Goal: Task Accomplishment & Management: Use online tool/utility

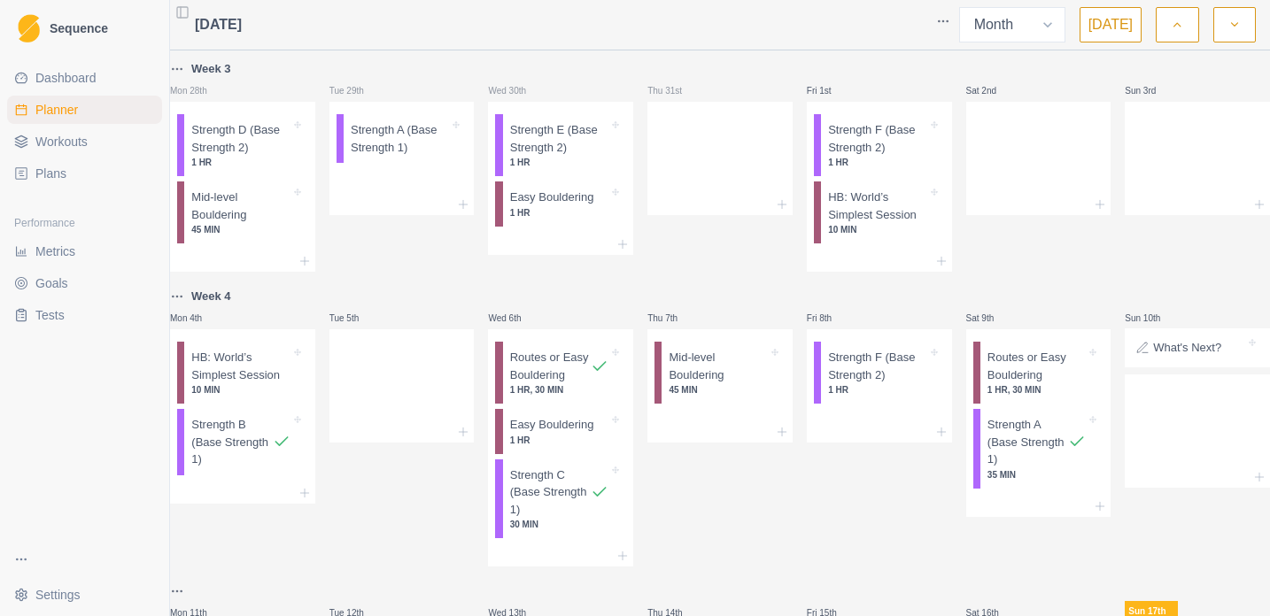
select select "month"
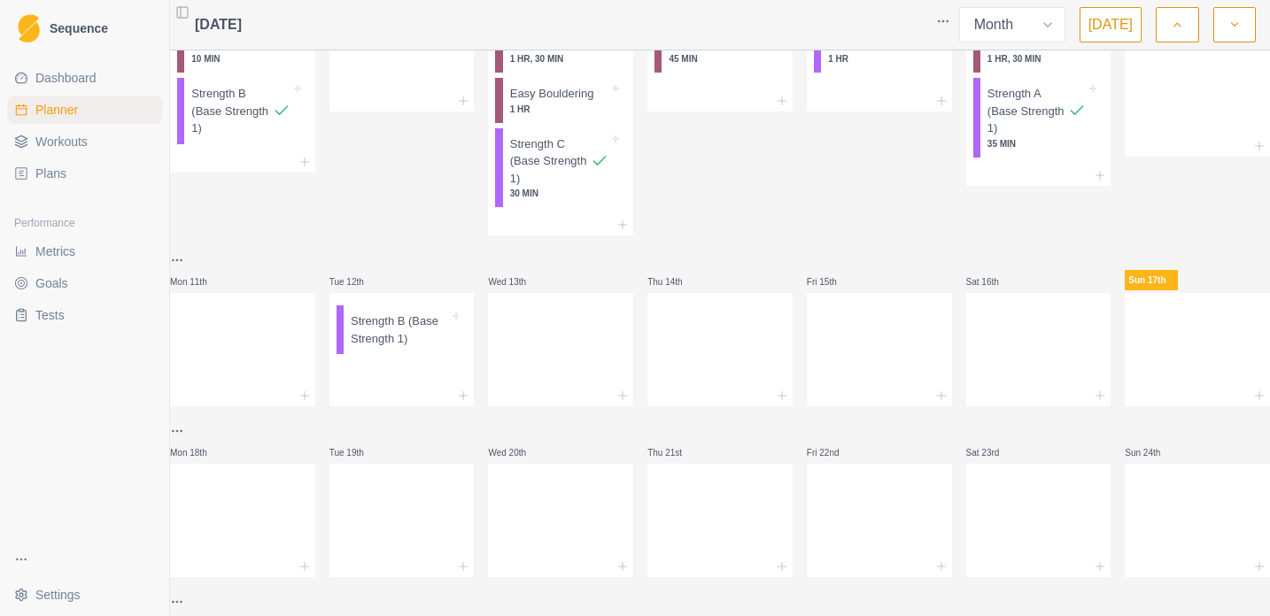
scroll to position [445, 0]
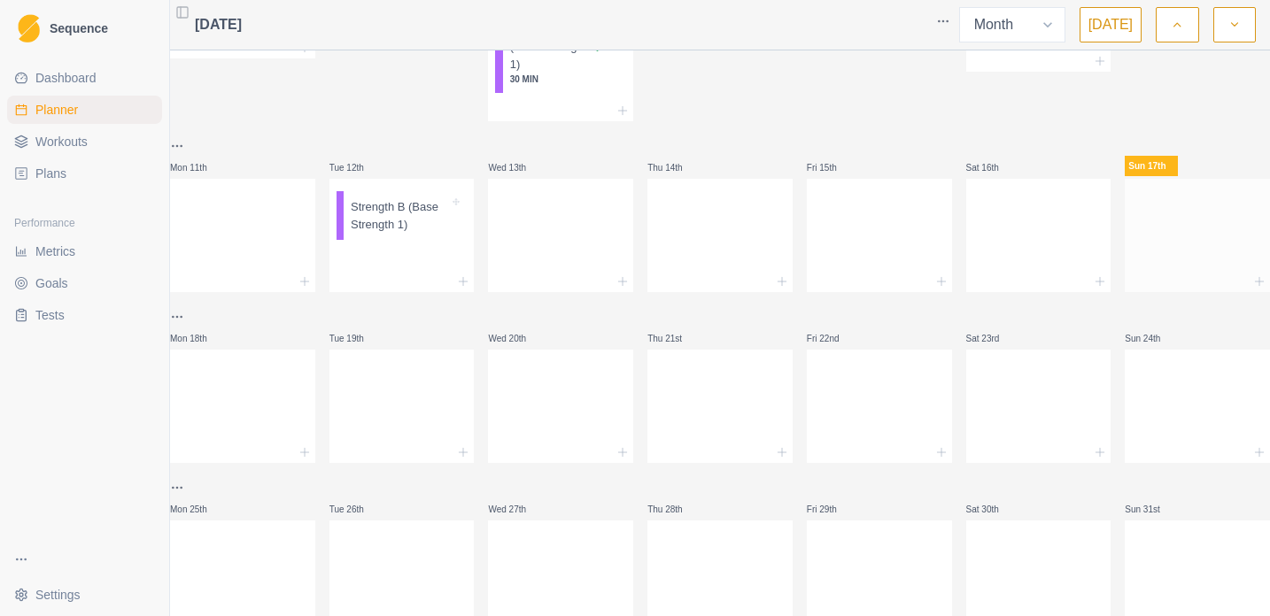
click at [1161, 271] on div at bounding box center [1196, 232] width 145 height 78
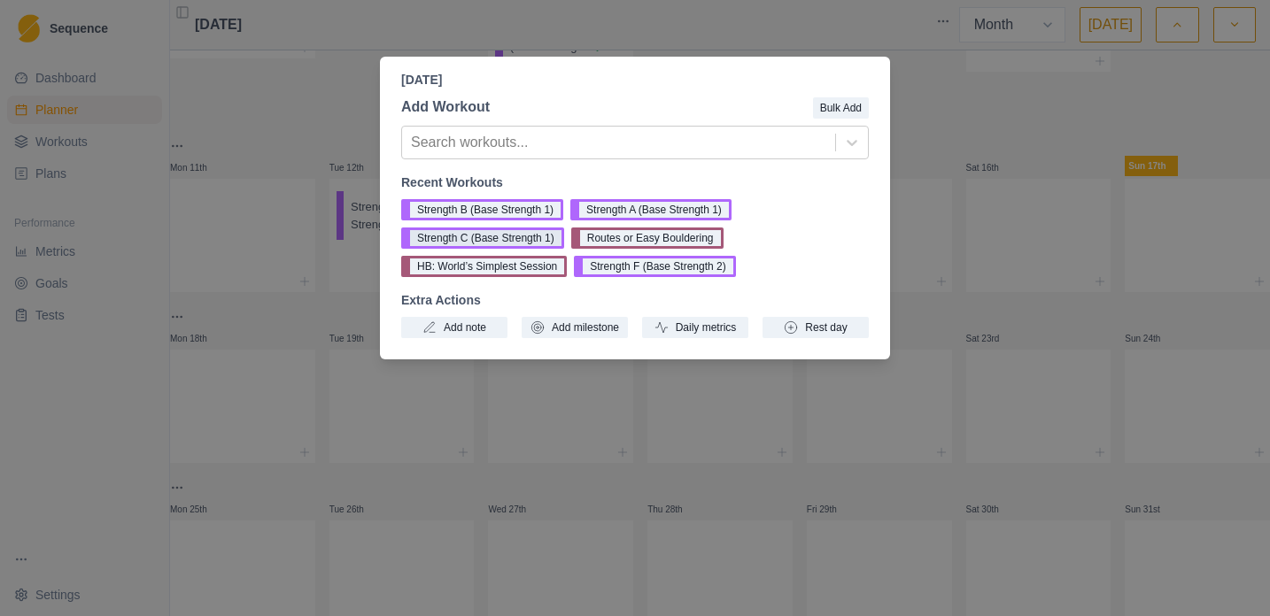
click at [521, 239] on button "Strength C (Base Strength 1)" at bounding box center [482, 238] width 163 height 21
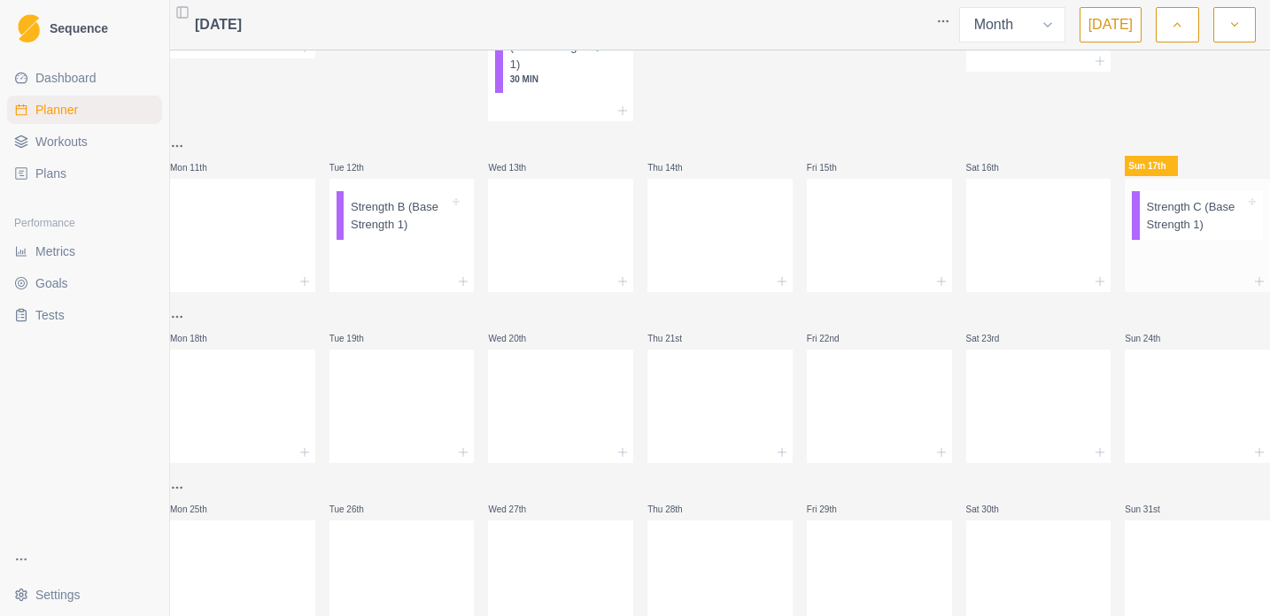
click at [1151, 233] on p "Strength C (Base Strength 1)" at bounding box center [1196, 215] width 98 height 35
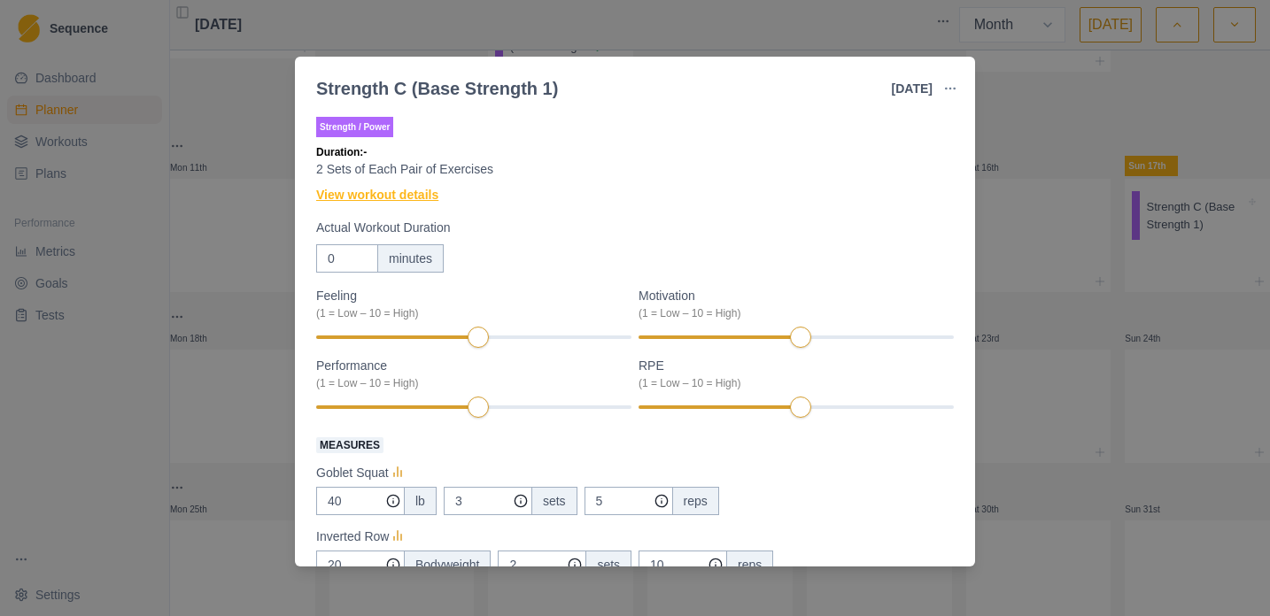
click at [423, 192] on link "View workout details" at bounding box center [377, 195] width 122 height 19
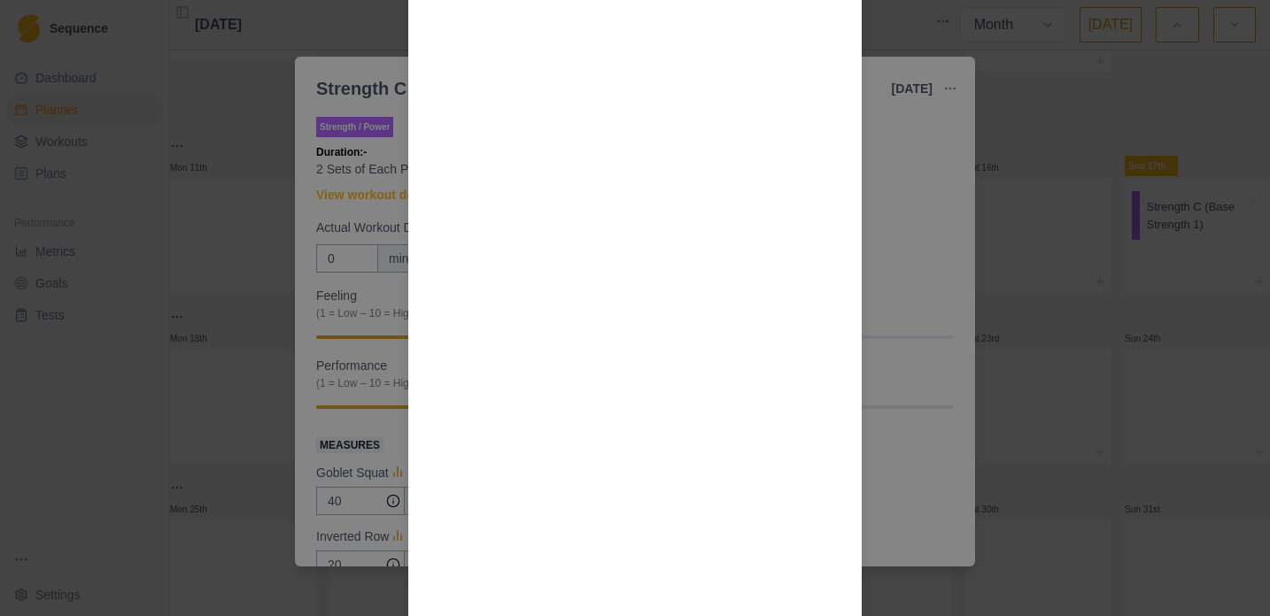
scroll to position [830, 0]
click at [954, 397] on div "Workout Details This workout is set up to do each pair of exercises as a “super…" at bounding box center [635, 308] width 1270 height 616
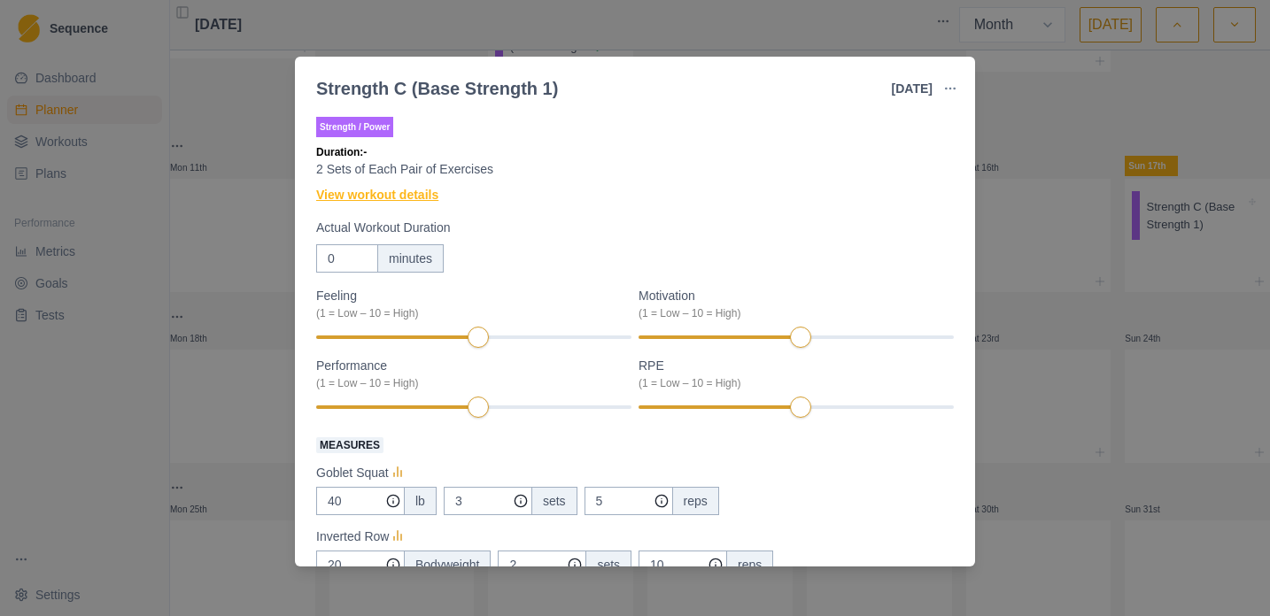
click at [417, 202] on link "View workout details" at bounding box center [377, 195] width 122 height 19
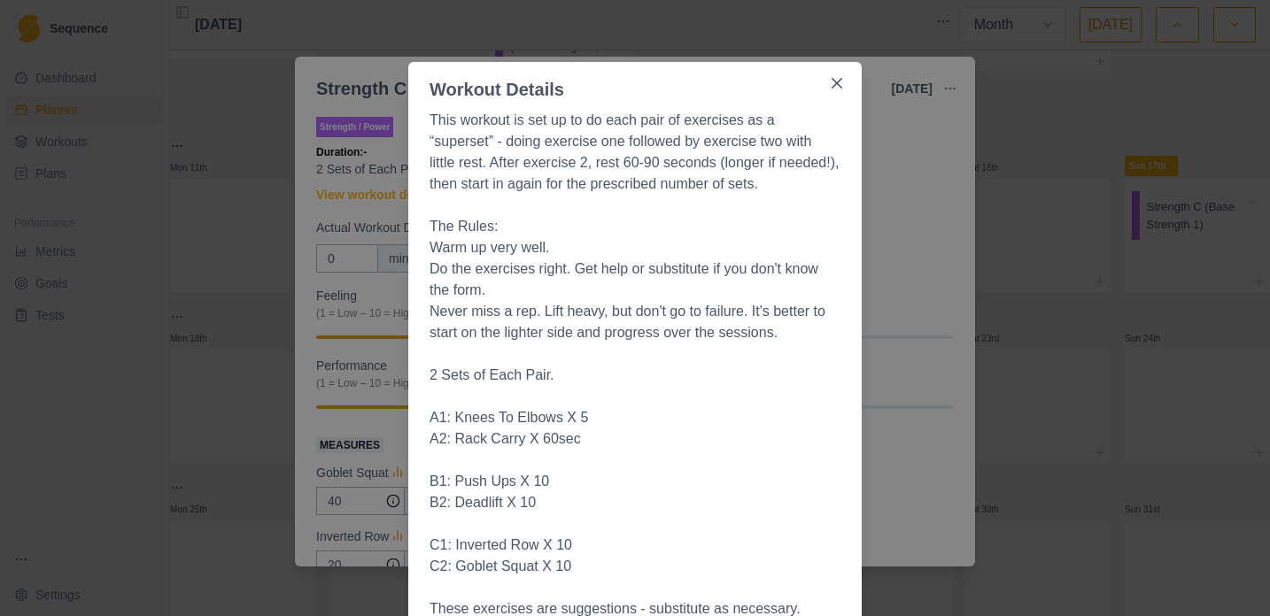
scroll to position [143, 0]
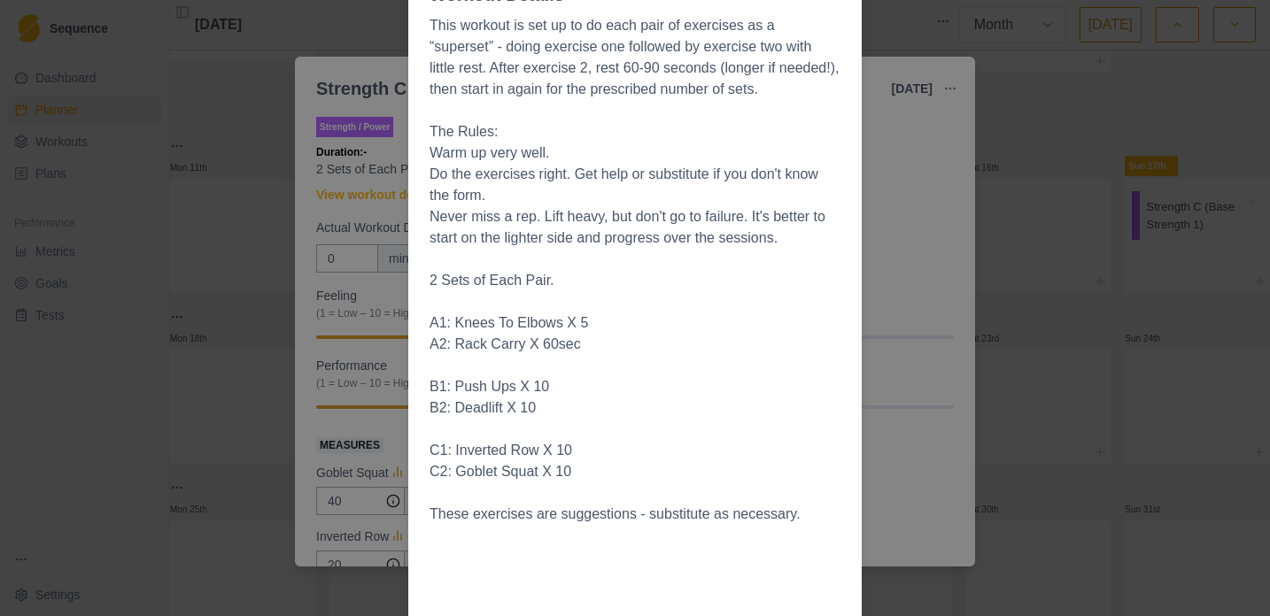
click at [913, 457] on div "Workout Details This workout is set up to do each pair of exercises as a “super…" at bounding box center [635, 308] width 1270 height 616
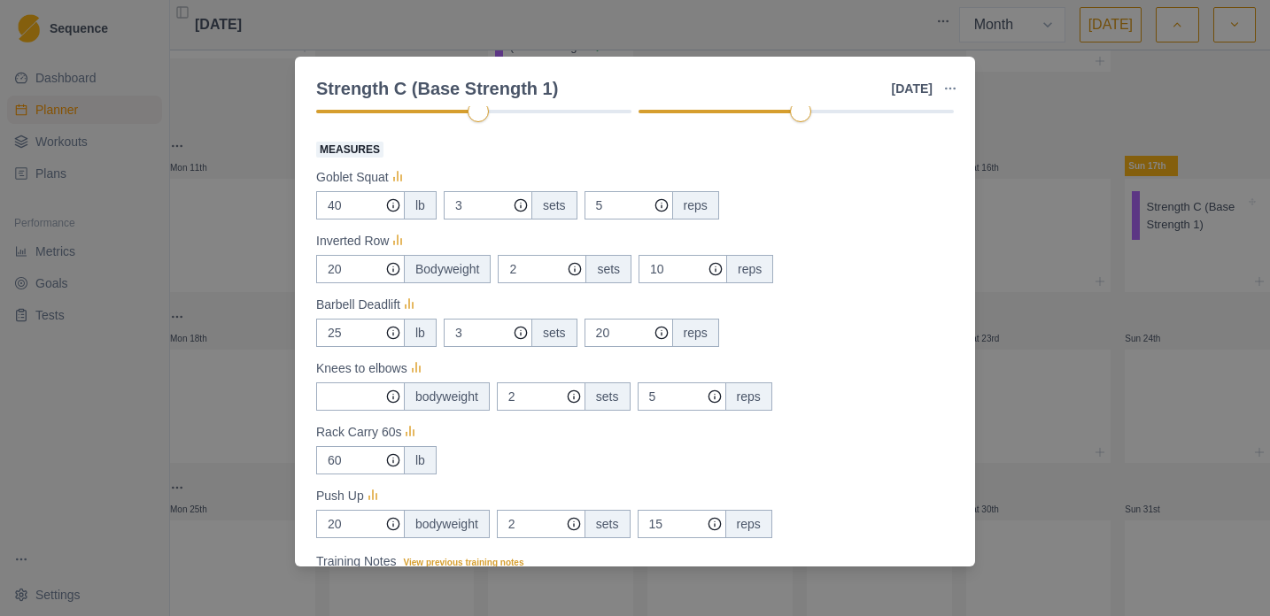
scroll to position [313, 0]
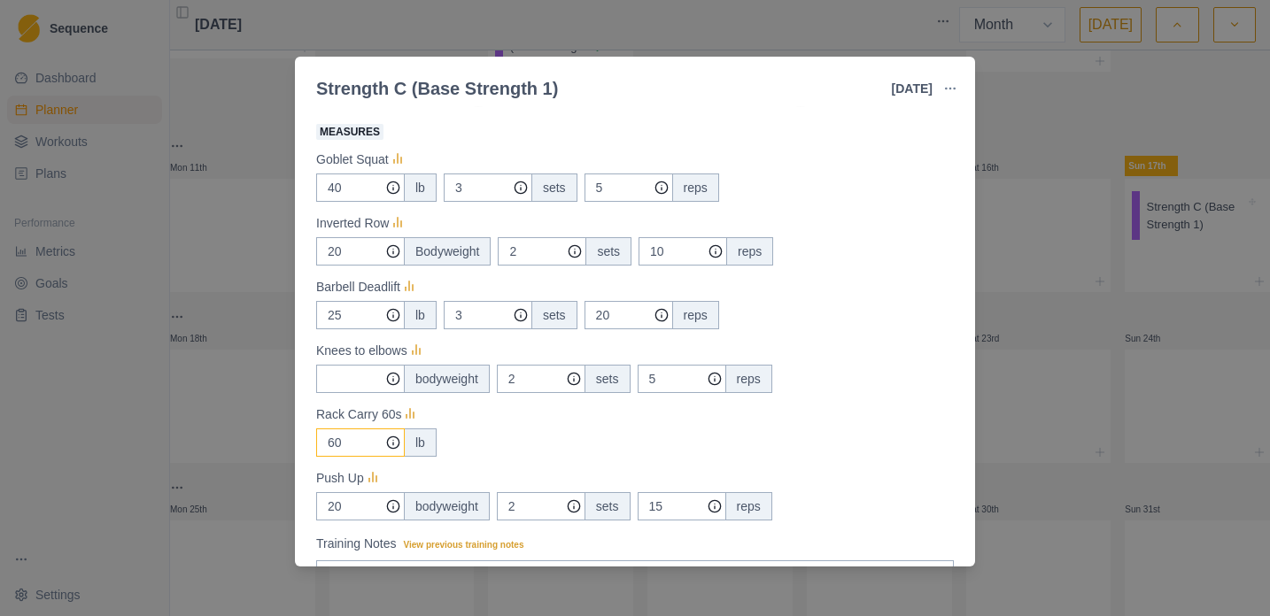
drag, startPoint x: 356, startPoint y: 444, endPoint x: 317, endPoint y: 441, distance: 39.1
click at [317, 202] on input "60" at bounding box center [360, 188] width 89 height 28
type input "70"
click at [578, 435] on div "70 lb" at bounding box center [634, 443] width 637 height 28
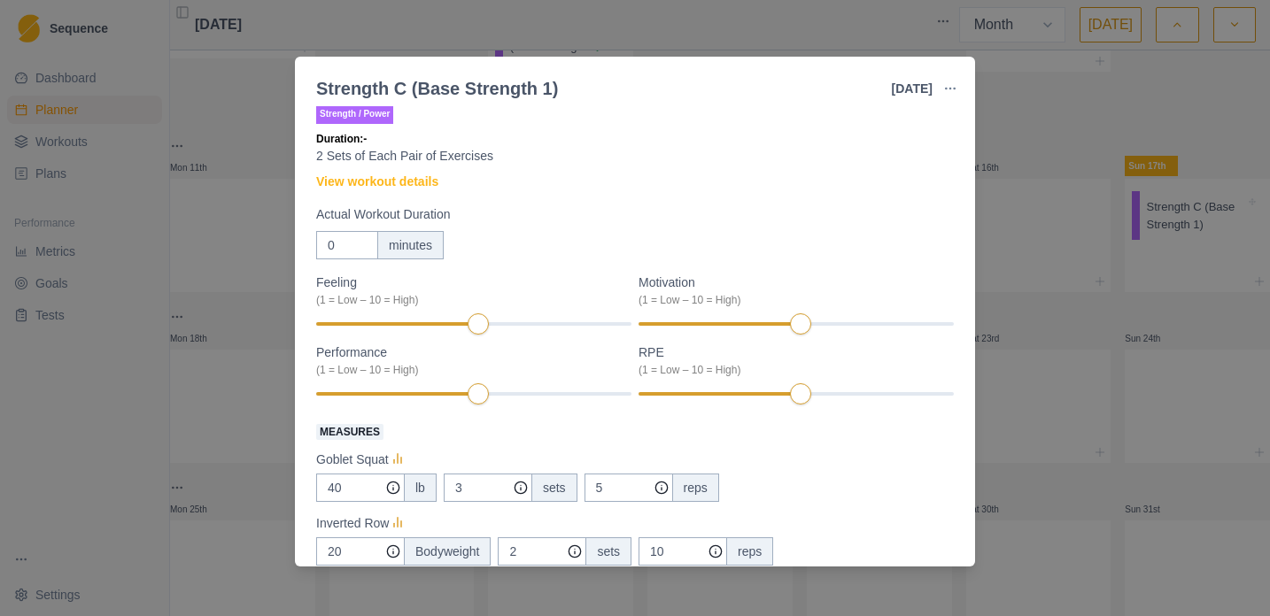
scroll to position [0, 0]
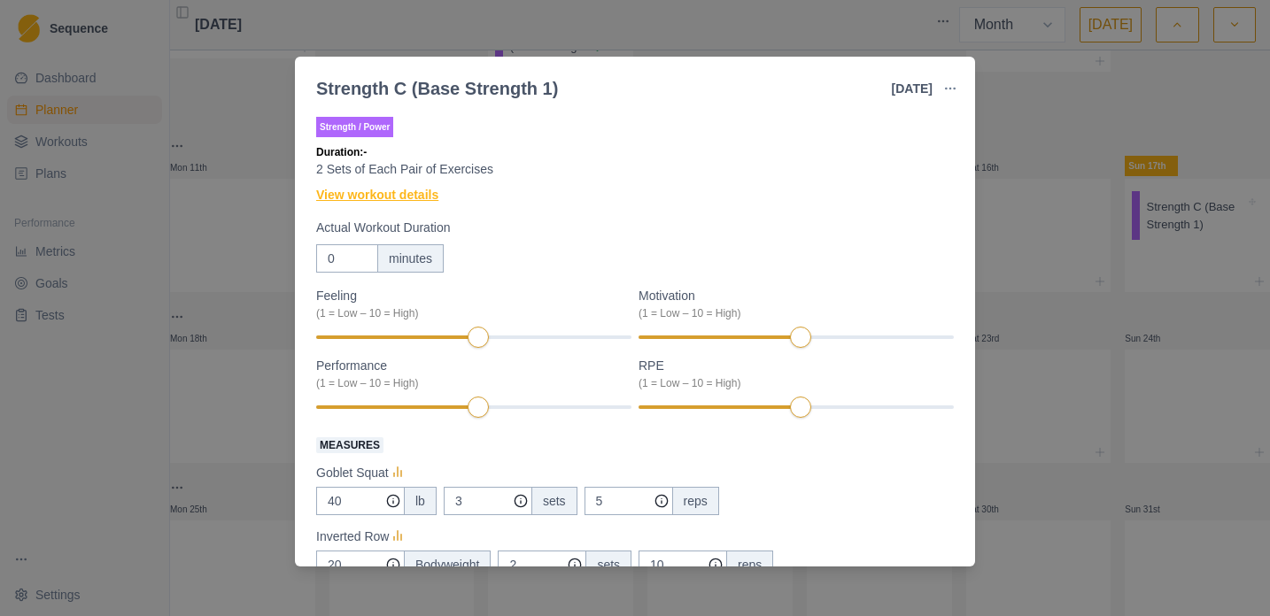
click at [429, 197] on link "View workout details" at bounding box center [377, 195] width 122 height 19
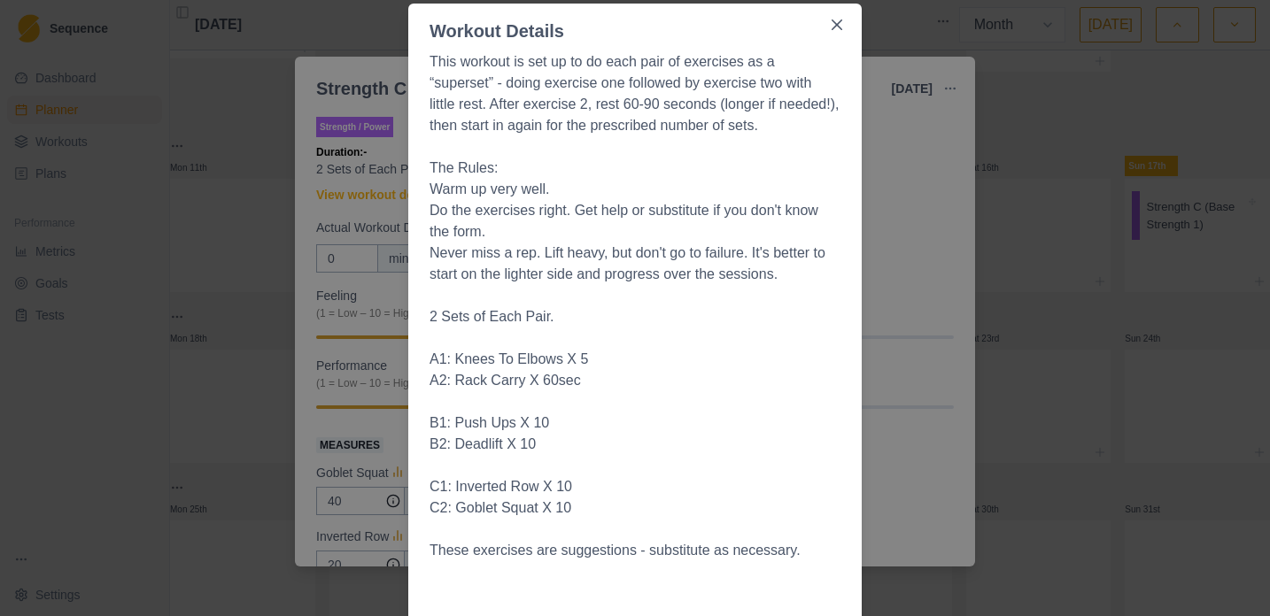
scroll to position [20, 0]
